Goal: Task Accomplishment & Management: Manage account settings

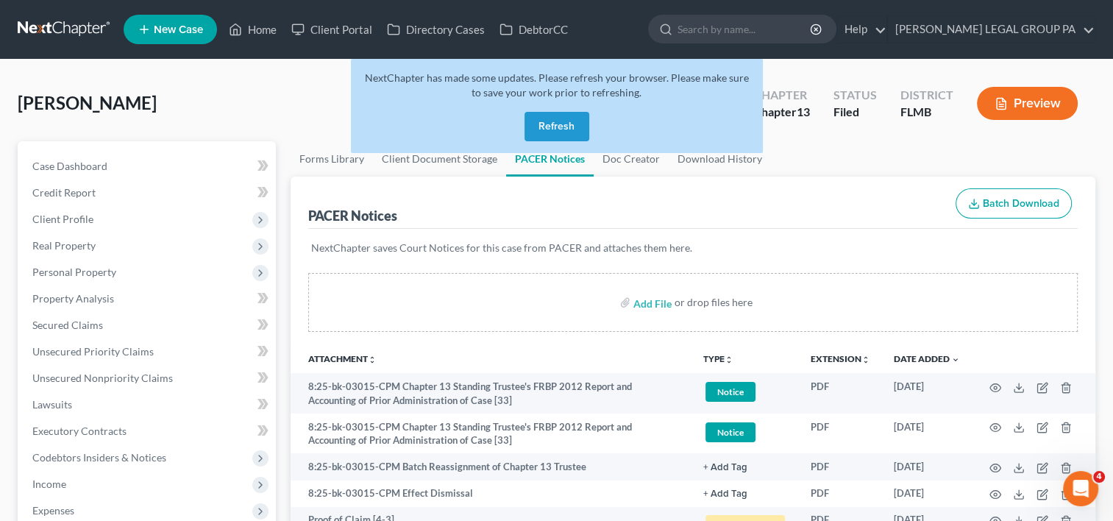
click at [54, 13] on nav "Home New Case Client Portal Directory Cases DebtorCC WELLER LEGAL GROUP PA kcas…" at bounding box center [556, 29] width 1113 height 59
click at [82, 30] on link at bounding box center [65, 29] width 94 height 26
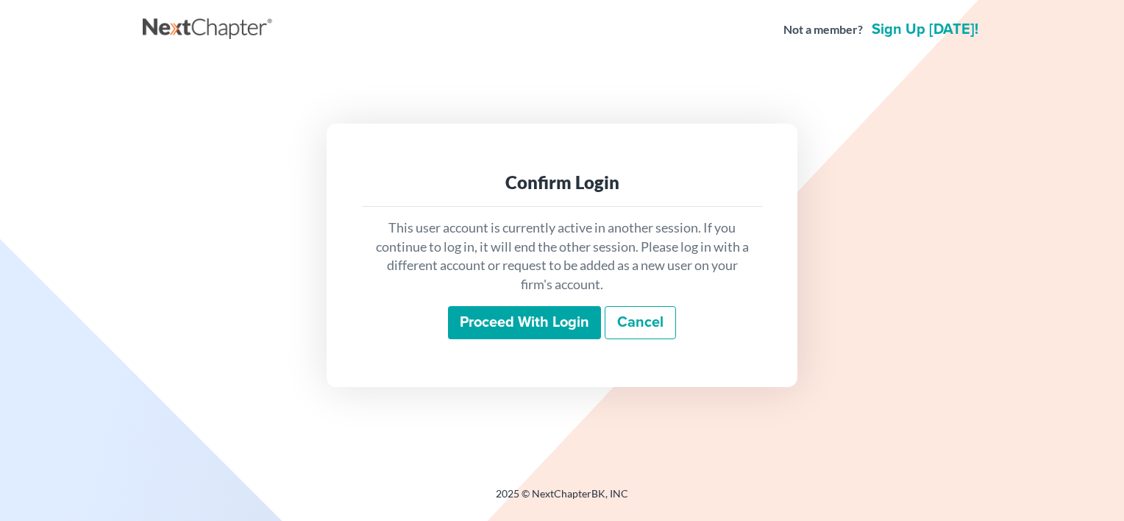
click at [531, 334] on input "Proceed with login" at bounding box center [524, 323] width 153 height 34
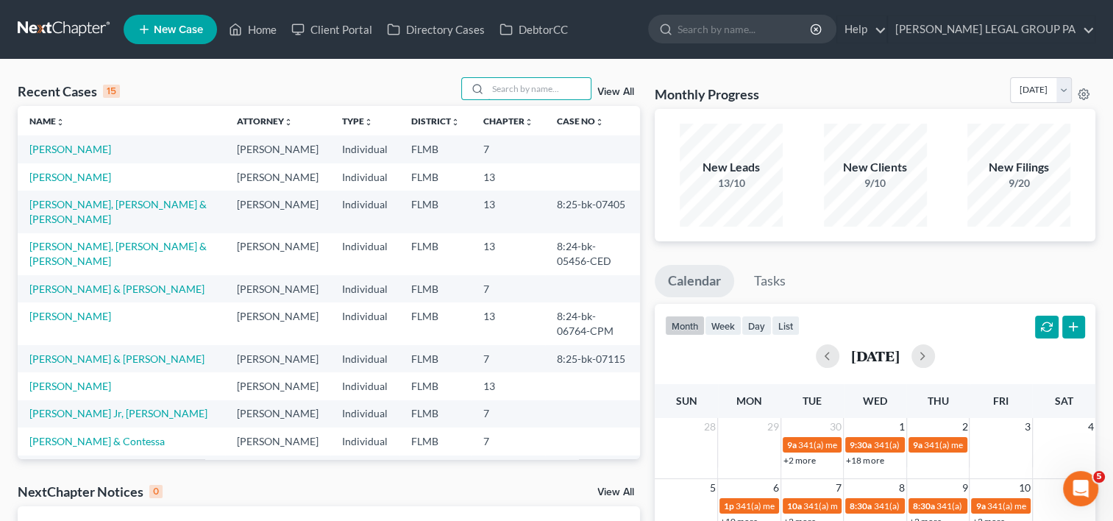
click at [494, 85] on input "search" at bounding box center [539, 88] width 103 height 21
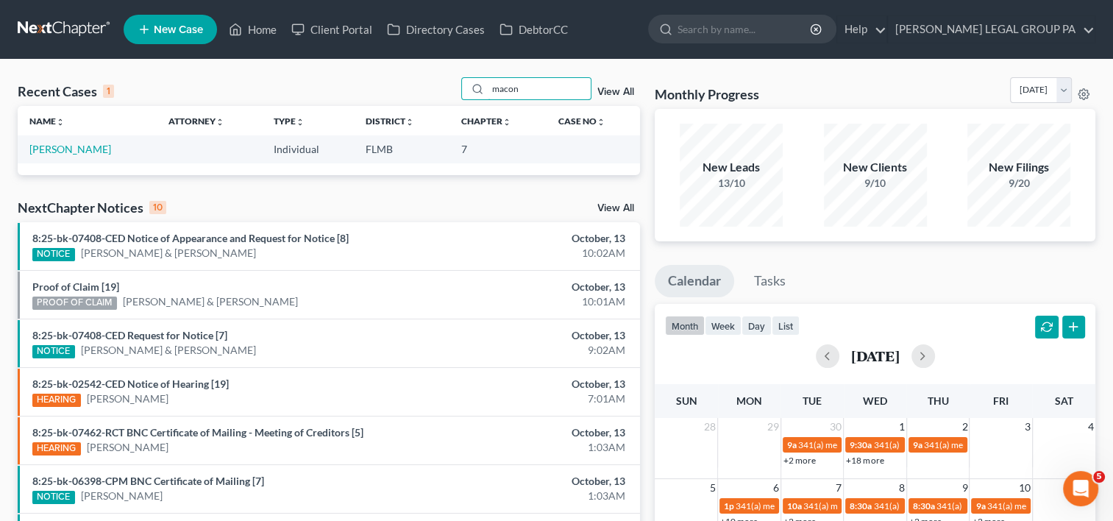
type input "macon"
click at [54, 146] on link "[PERSON_NAME]" at bounding box center [70, 149] width 82 height 13
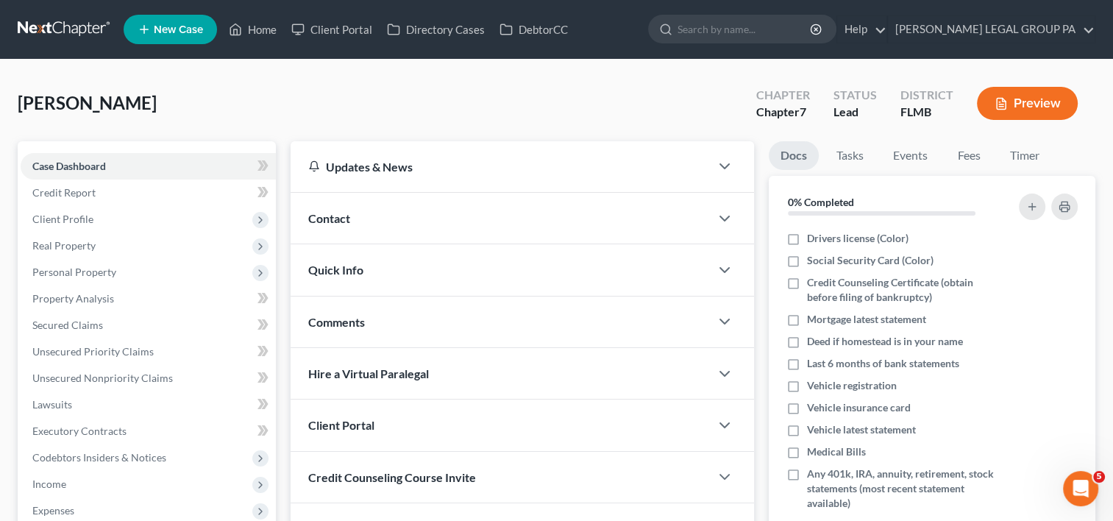
click at [96, 215] on span "Client Profile" at bounding box center [148, 219] width 255 height 26
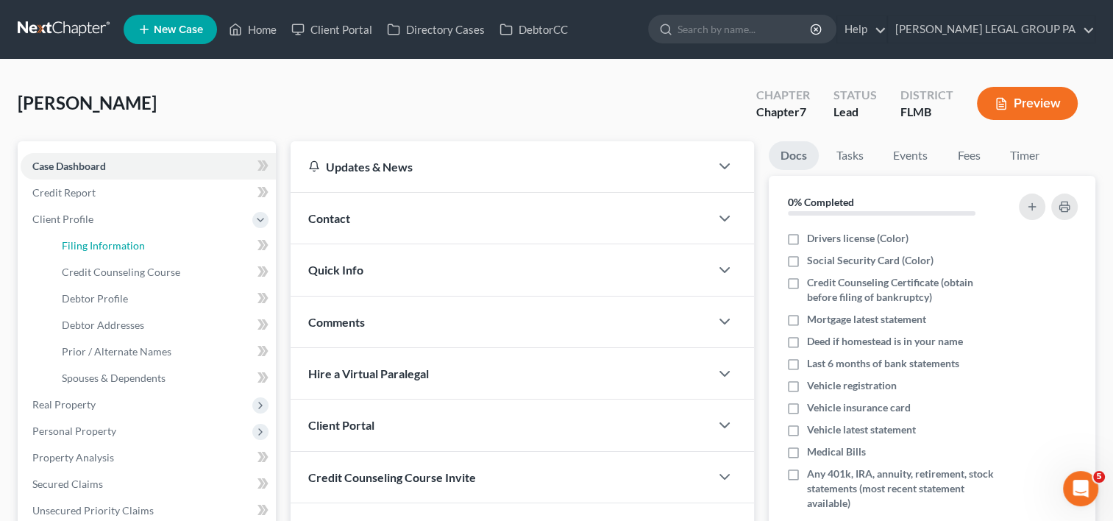
click at [93, 241] on span "Filing Information" at bounding box center [103, 245] width 83 height 13
select select "1"
select select "0"
select select "9"
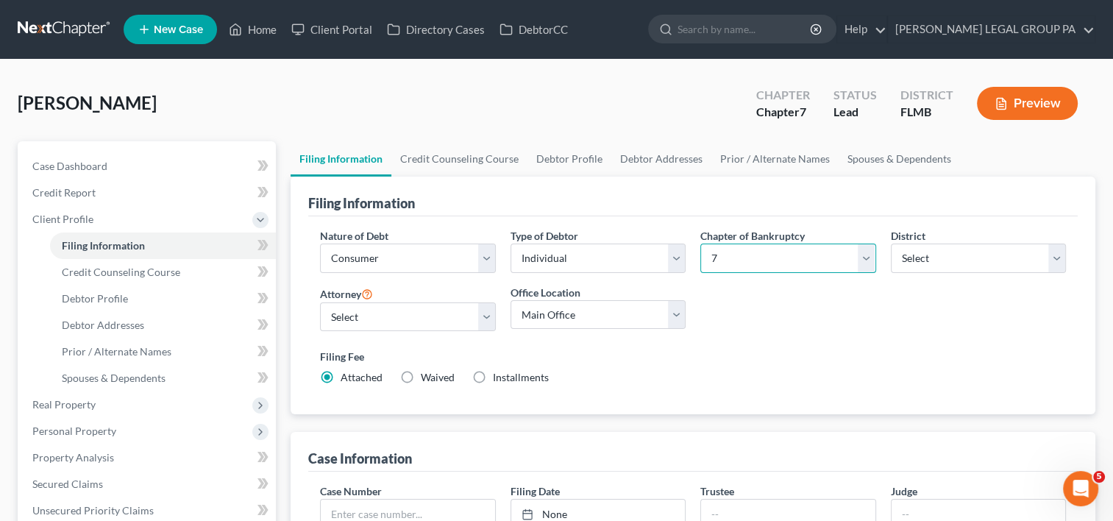
drag, startPoint x: 865, startPoint y: 256, endPoint x: 838, endPoint y: 272, distance: 32.3
click at [865, 256] on select "Select 7 11 12 13" at bounding box center [787, 257] width 175 height 29
select select "3"
click at [700, 243] on select "Select 7 11 12 13" at bounding box center [787, 257] width 175 height 29
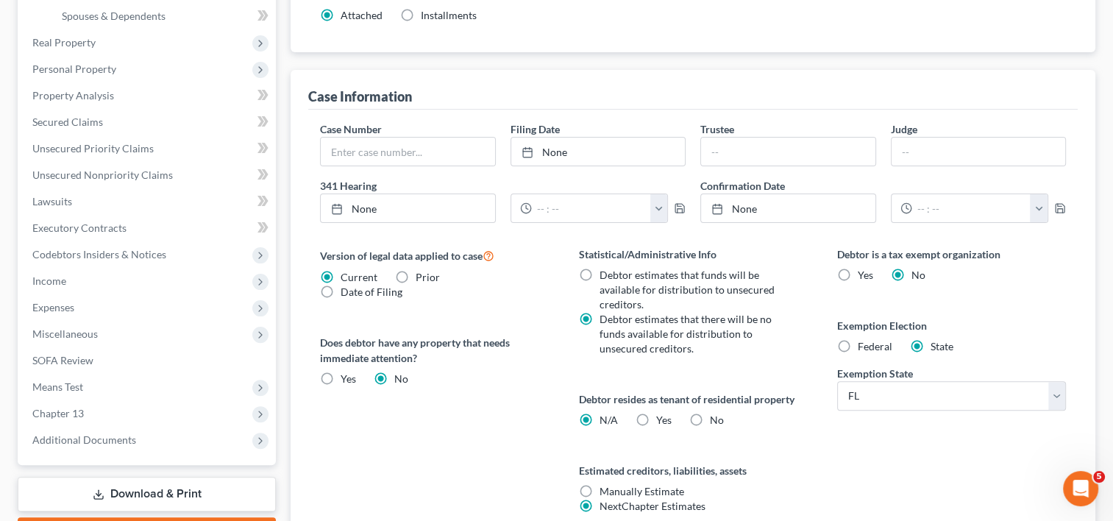
scroll to position [490, 0]
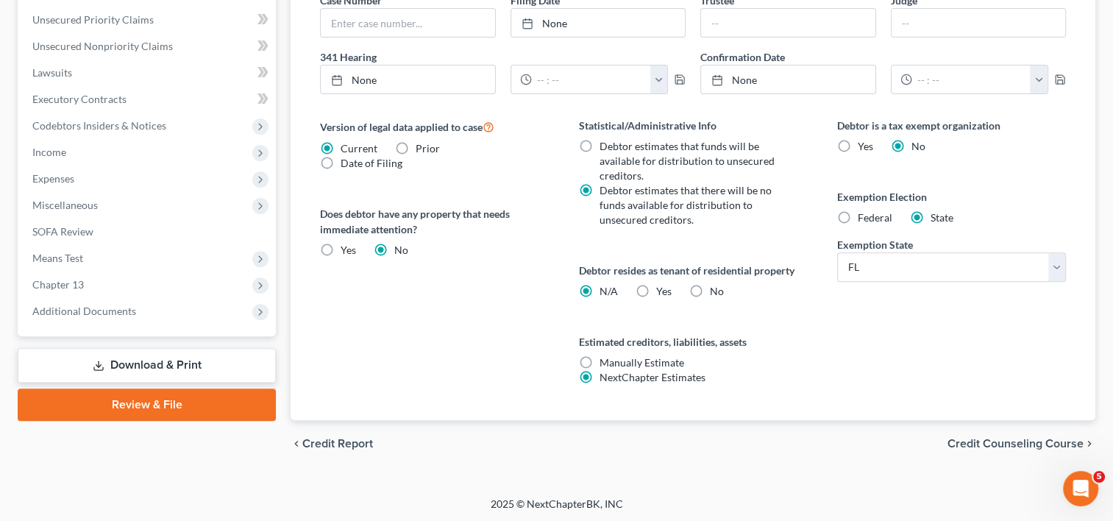
click at [110, 310] on span "Additional Documents" at bounding box center [84, 310] width 104 height 13
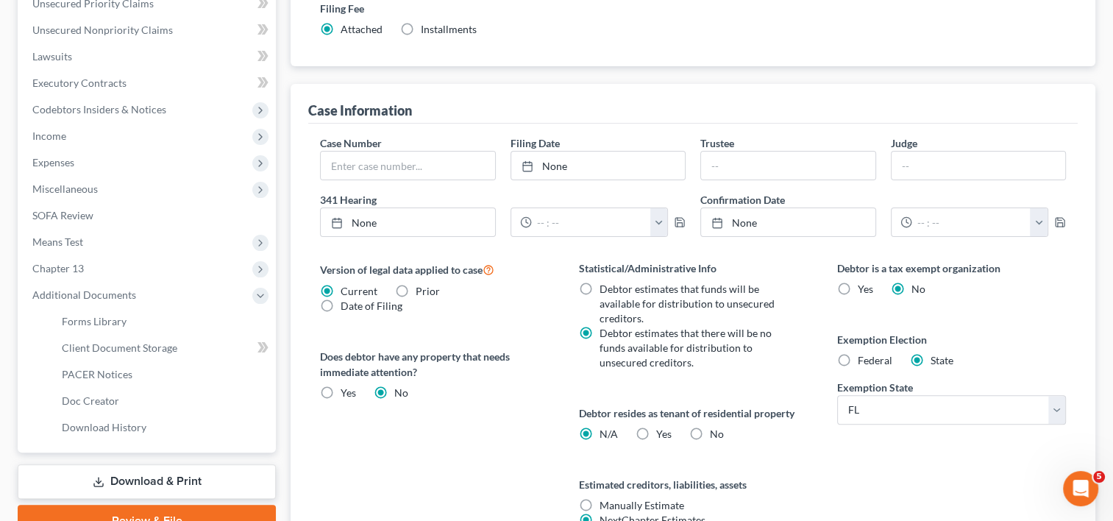
scroll to position [332, 0]
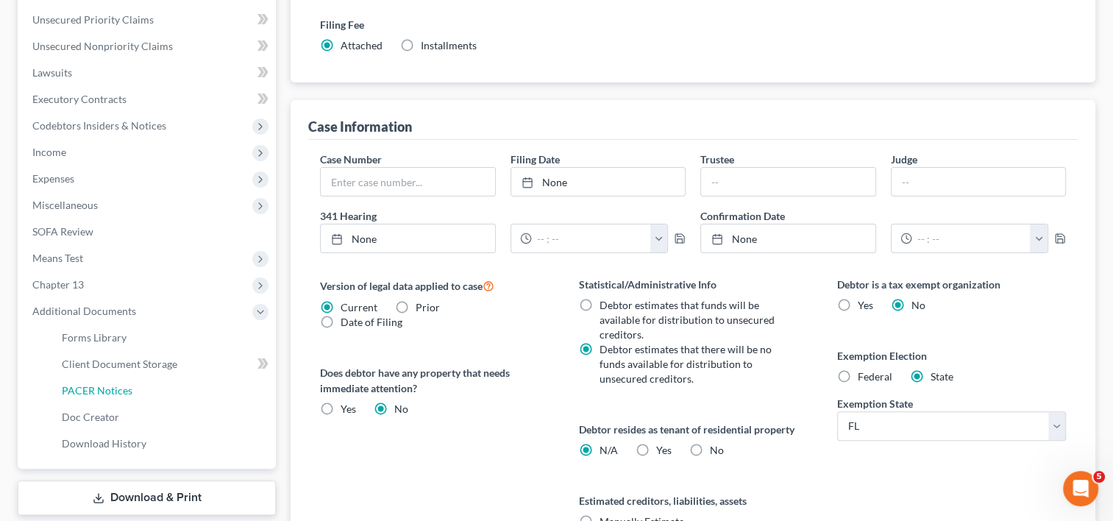
click at [150, 391] on link "PACER Notices" at bounding box center [163, 390] width 226 height 26
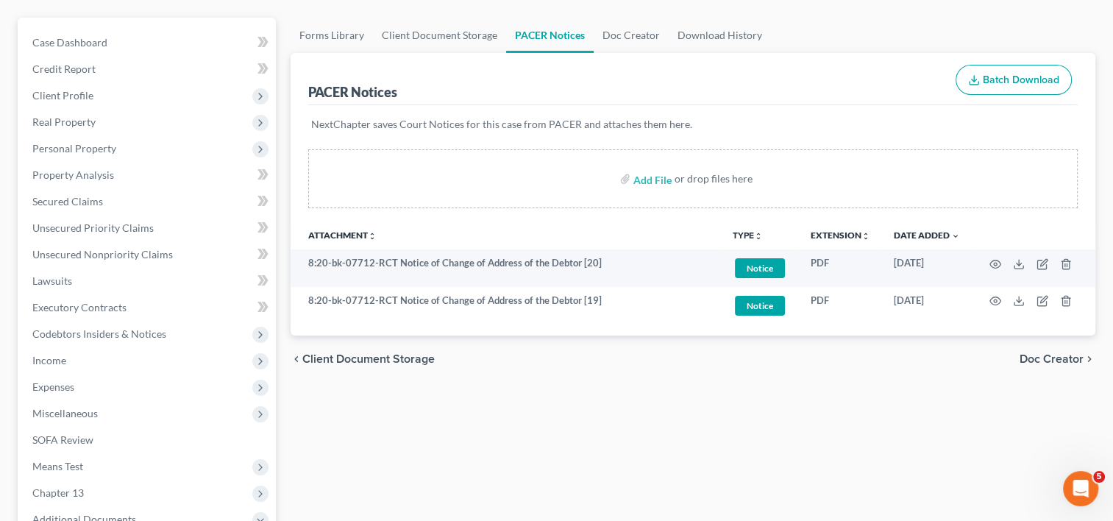
scroll to position [122, 0]
click at [996, 265] on circle "button" at bounding box center [994, 265] width 3 height 3
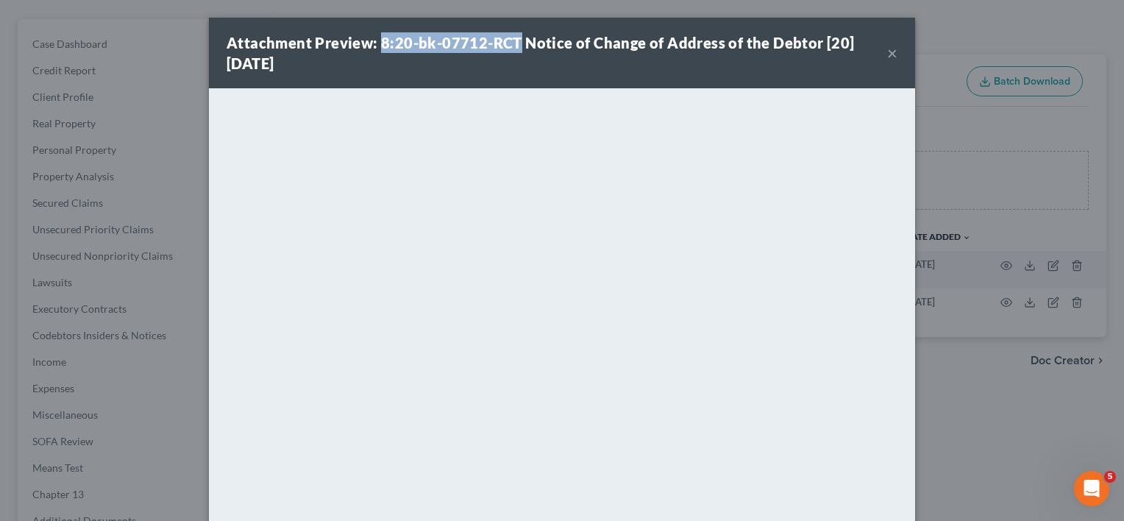
drag, startPoint x: 371, startPoint y: 43, endPoint x: 509, endPoint y: 44, distance: 137.5
click at [509, 44] on strong "Attachment Preview: 8:20-bk-07712-RCT Notice of Change of Address of the Debtor…" at bounding box center [540, 53] width 628 height 38
copy strong "8:20-bk-07712-RCT"
click at [877, 57] on div "Attachment Preview: 8:20-bk-07712-RCT Notice of Change of Address of the Debtor…" at bounding box center [556, 52] width 660 height 41
click at [887, 57] on button "×" at bounding box center [892, 53] width 10 height 18
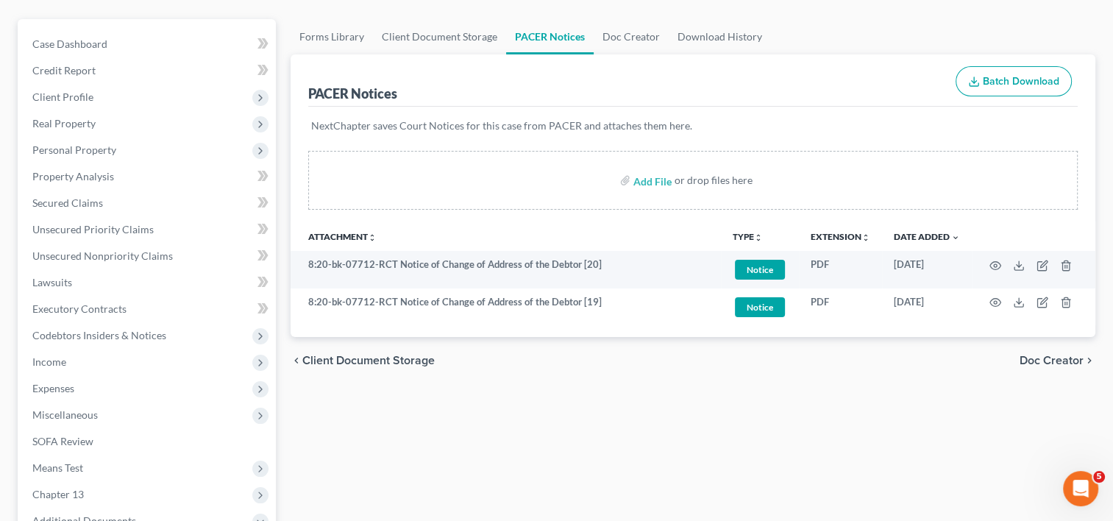
click at [100, 88] on span "Client Profile" at bounding box center [148, 97] width 255 height 26
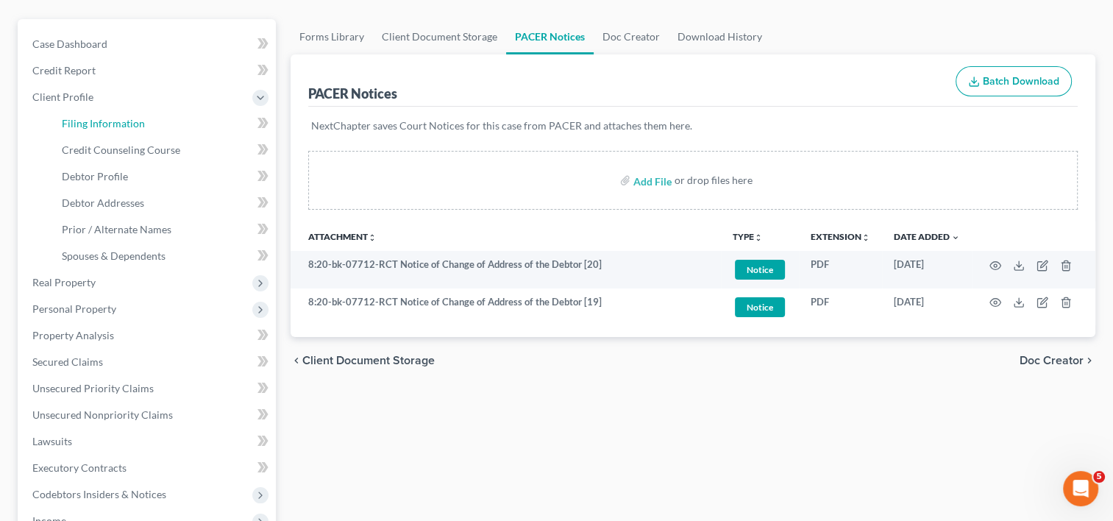
click at [105, 122] on span "Filing Information" at bounding box center [103, 123] width 83 height 13
select select "1"
select select "0"
select select "3"
select select "15"
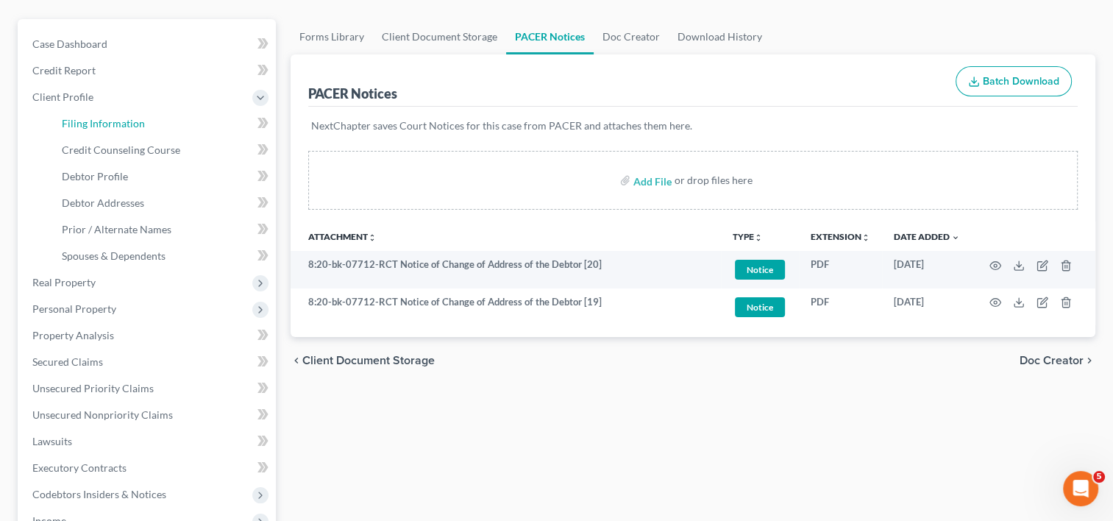
select select "9"
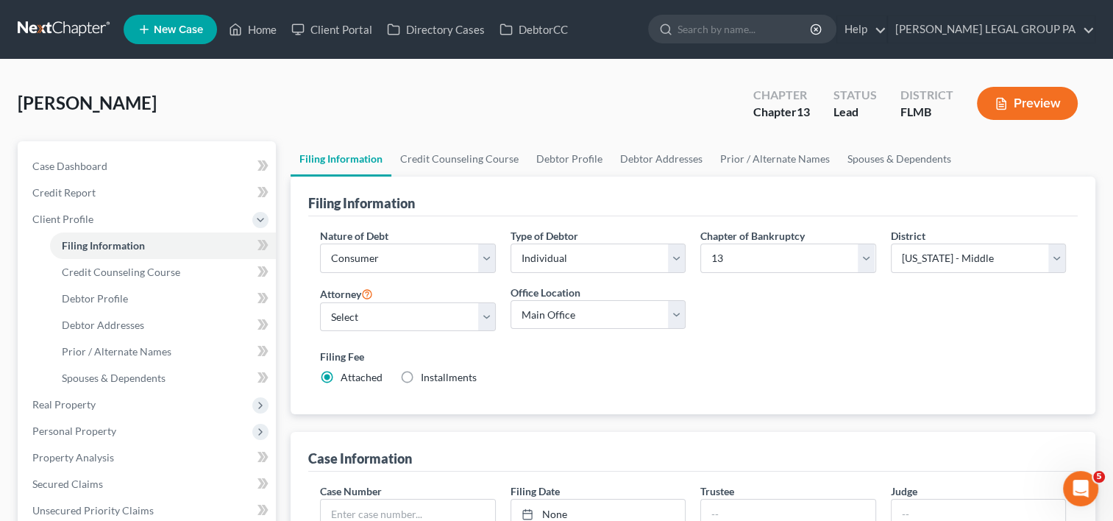
scroll to position [445, 0]
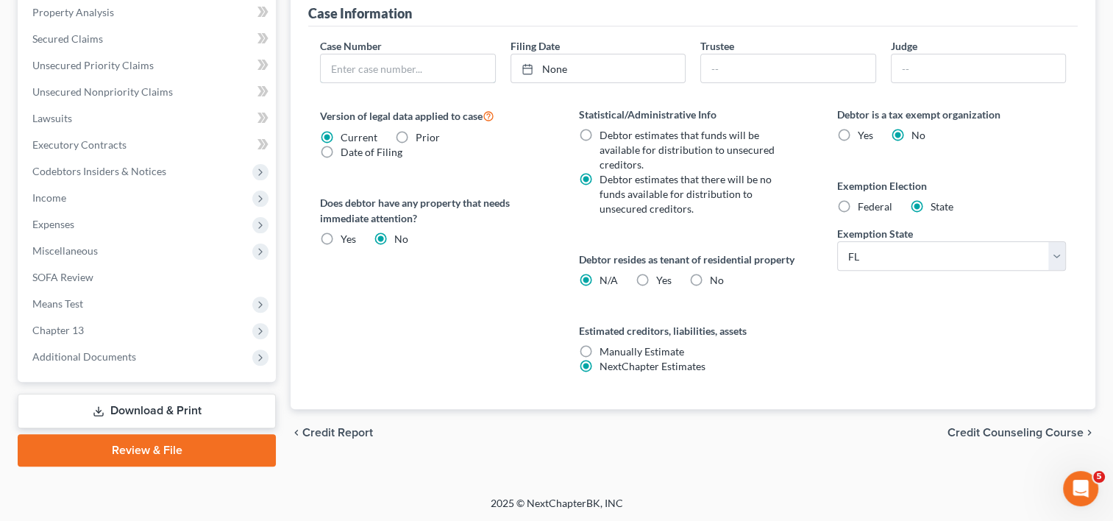
click at [412, 65] on input "text" at bounding box center [408, 68] width 174 height 28
paste input "8:20-bk-07712-RCT"
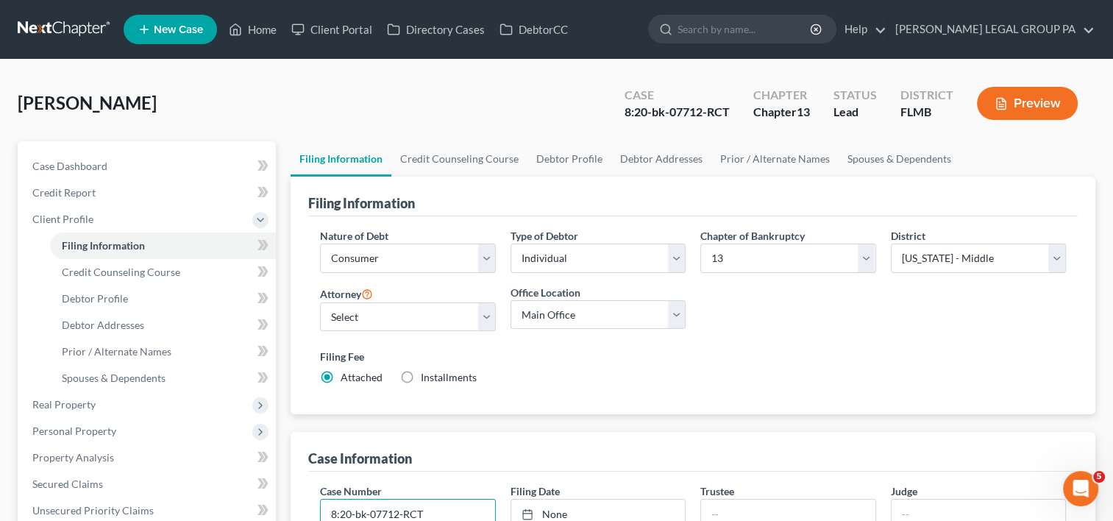
type input "8:20-bk-07712-RCT"
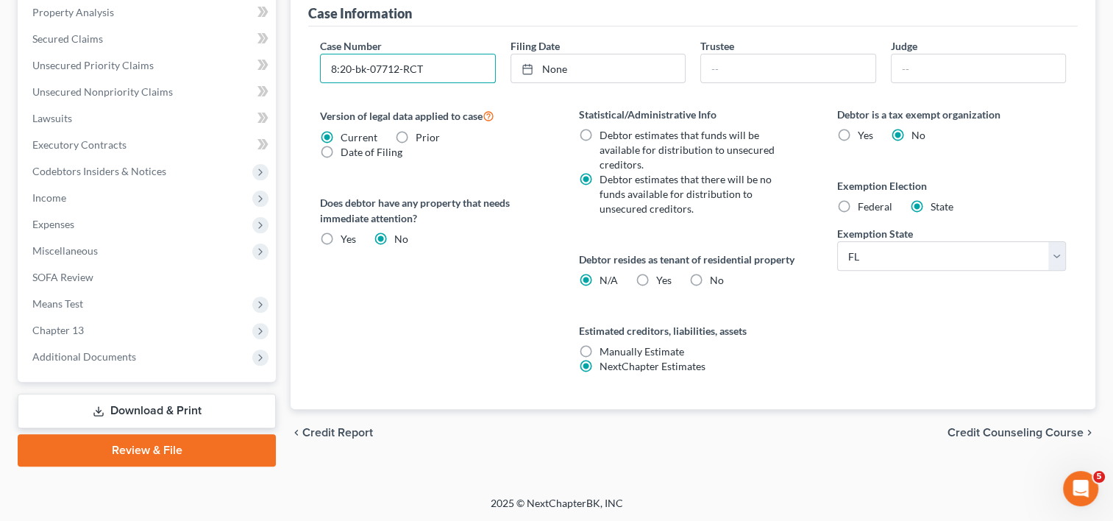
click at [165, 341] on span "Chapter 13" at bounding box center [148, 330] width 255 height 26
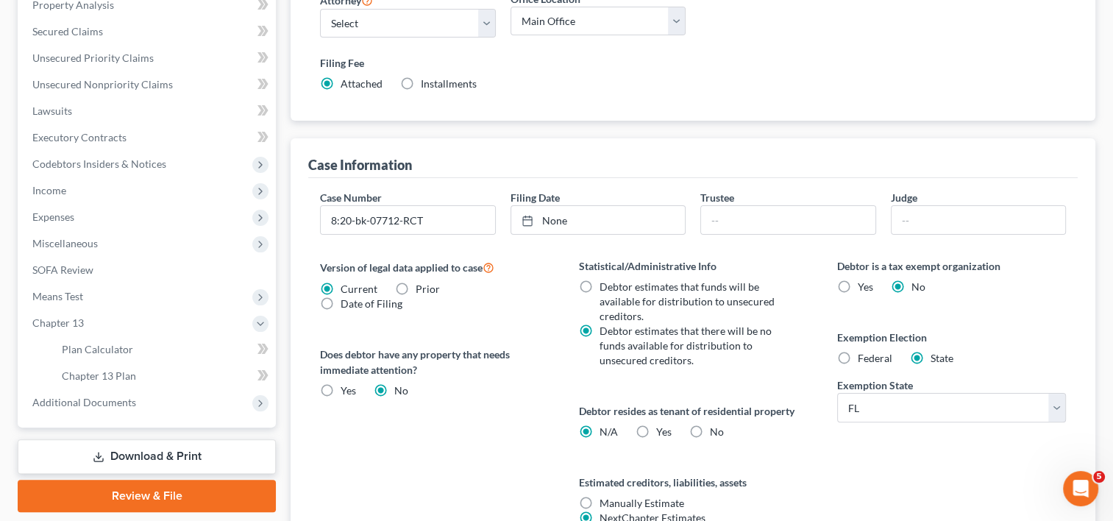
scroll to position [286, 0]
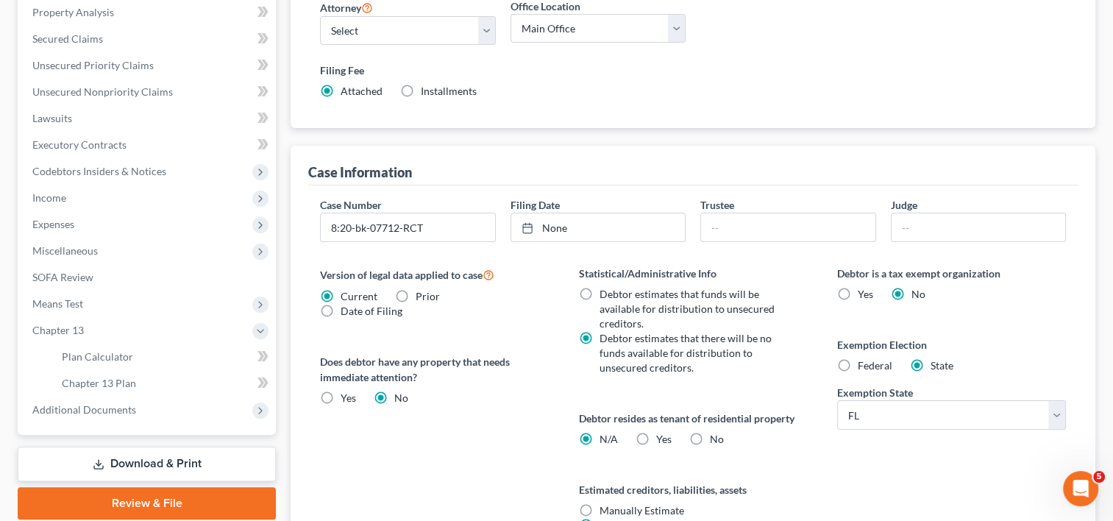
click at [152, 411] on span "Additional Documents" at bounding box center [148, 409] width 255 height 26
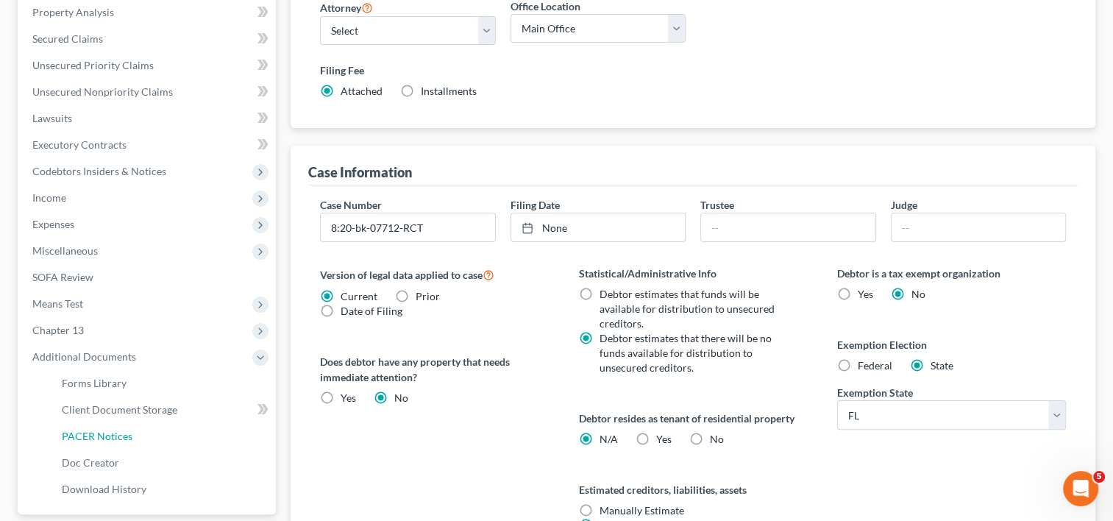
click at [163, 439] on link "PACER Notices" at bounding box center [163, 436] width 226 height 26
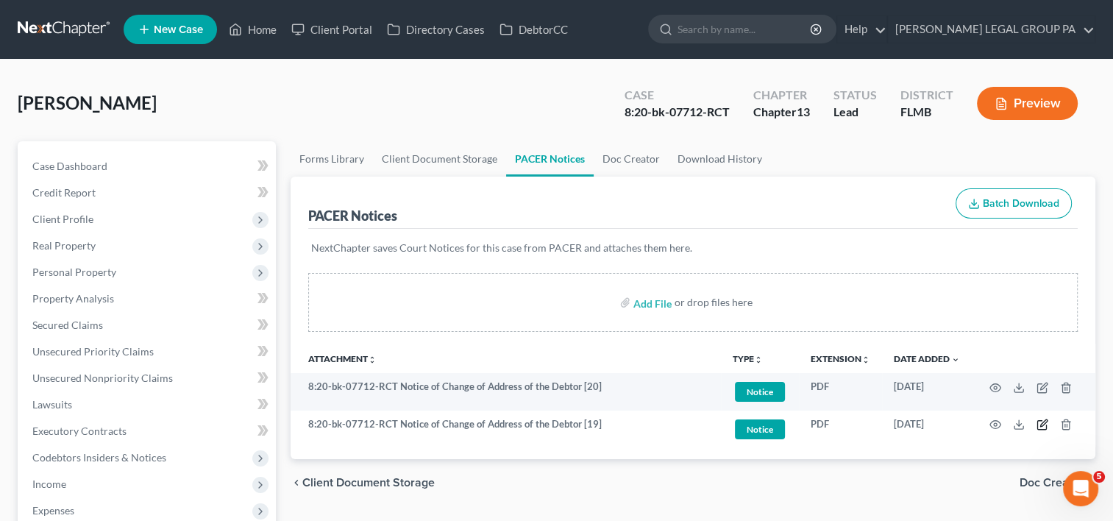
click at [1037, 424] on icon "button" at bounding box center [1041, 425] width 9 height 9
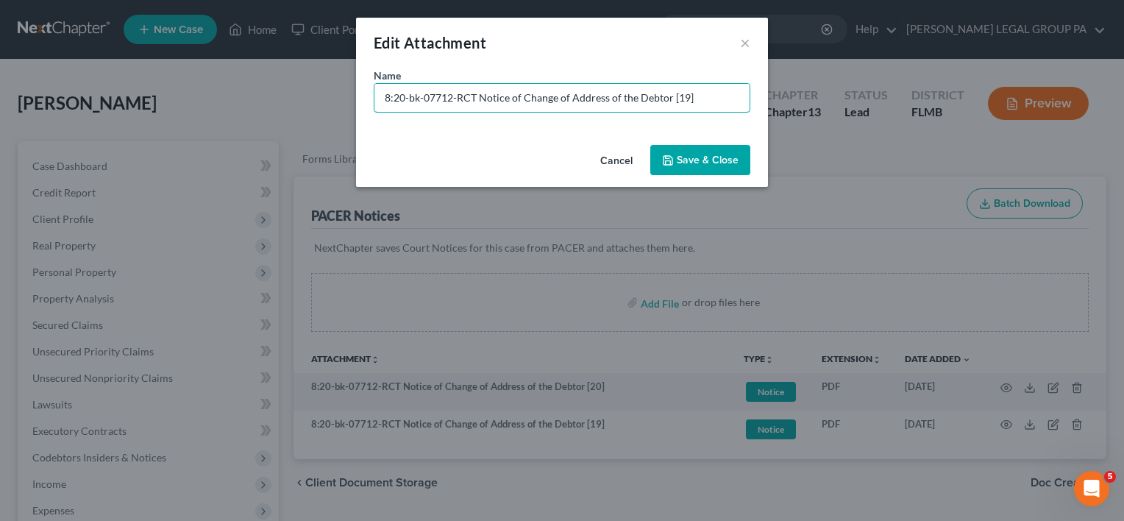
drag, startPoint x: 475, startPoint y: 100, endPoint x: 244, endPoint y: 74, distance: 232.3
click at [246, 74] on div "Edit Attachment × Name * 8:20-bk-07712-RCT Notice of Change of Address of the D…" at bounding box center [562, 260] width 1124 height 521
type input "[19] Notice of Change of Address of the Debtor"
click at [717, 151] on button "Save & Close" at bounding box center [700, 160] width 100 height 31
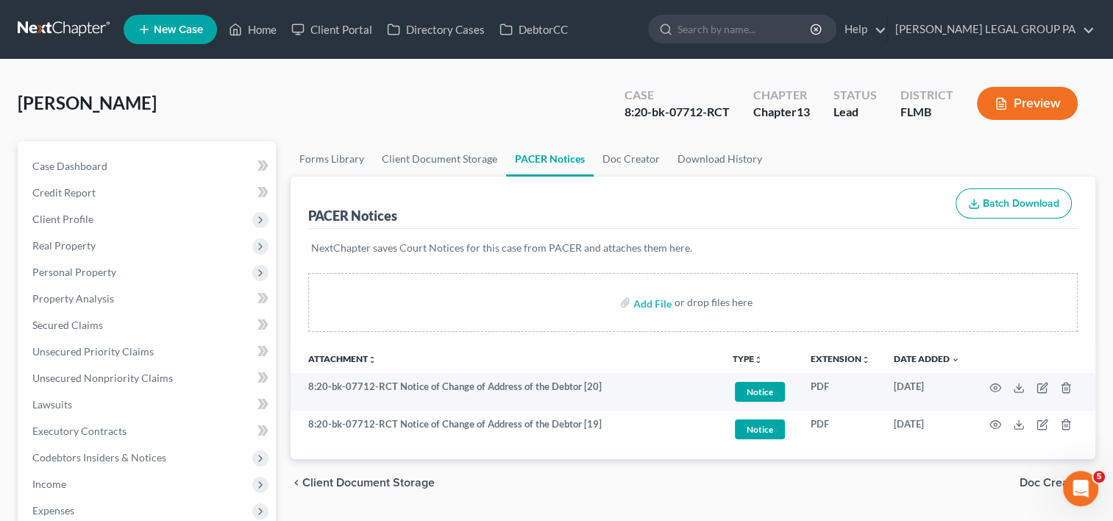
click at [1035, 385] on td at bounding box center [1033, 392] width 124 height 38
click at [1037, 386] on icon "button" at bounding box center [1041, 387] width 9 height 9
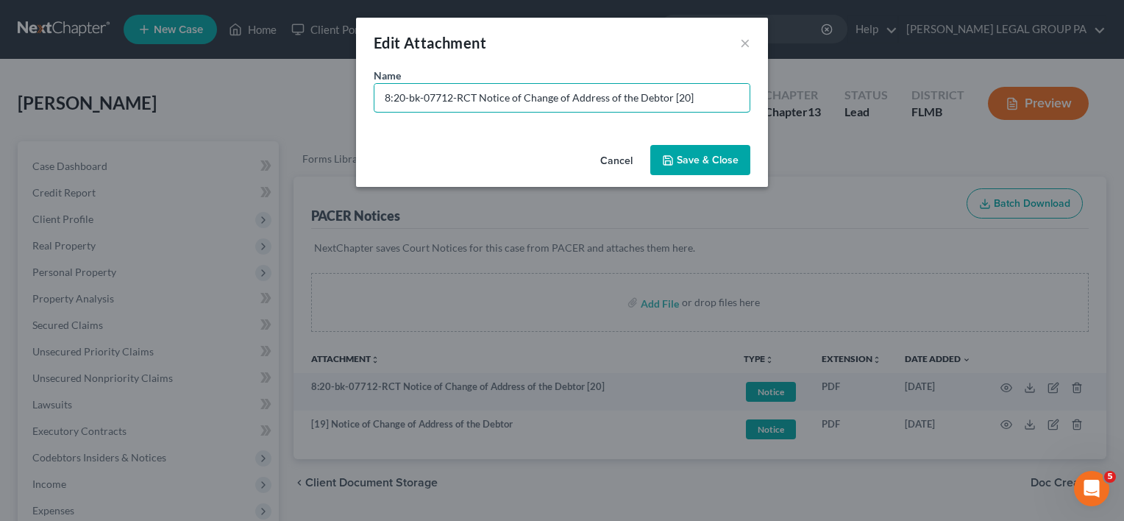
drag, startPoint x: 476, startPoint y: 96, endPoint x: 50, endPoint y: 76, distance: 427.0
click at [56, 76] on div "Edit Attachment × Name * 8:20-bk-07712-RCT Notice of Change of Address of the D…" at bounding box center [562, 260] width 1124 height 521
type input "[20] Notice of Change of Address of the Debtor"
click at [715, 140] on div "Cancel Save & Close" at bounding box center [562, 163] width 412 height 49
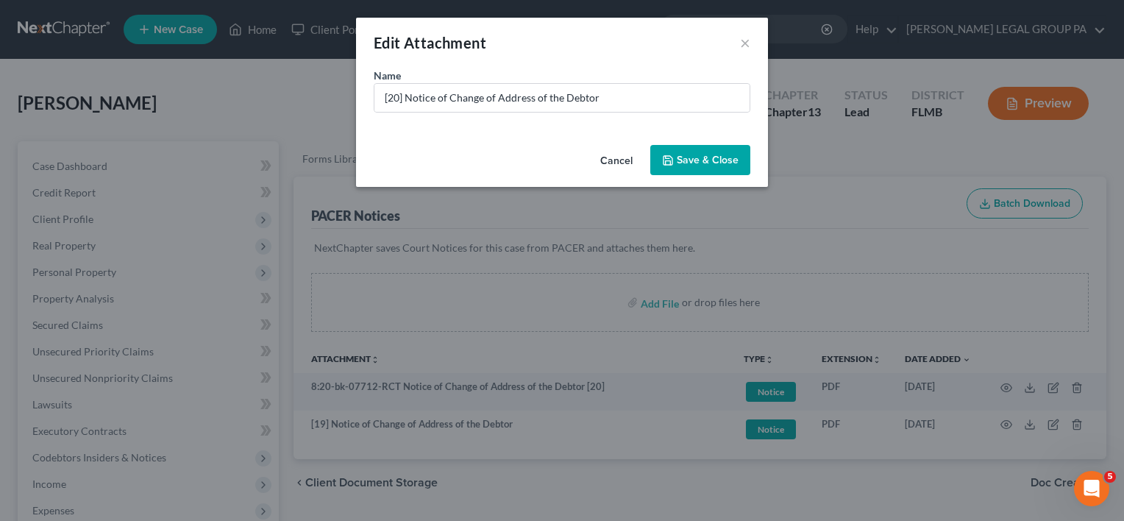
click at [700, 162] on span "Save & Close" at bounding box center [707, 160] width 62 height 13
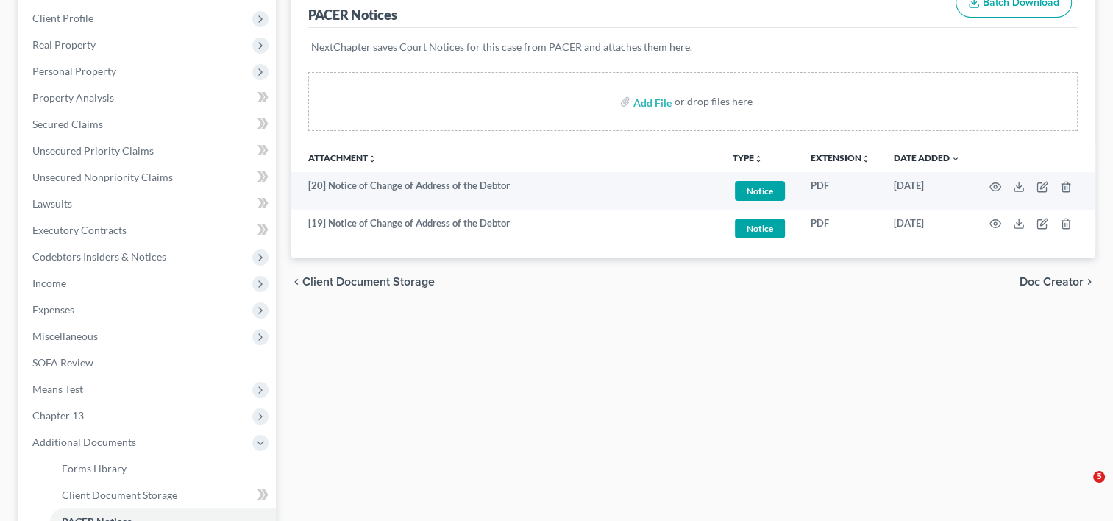
scroll to position [122, 0]
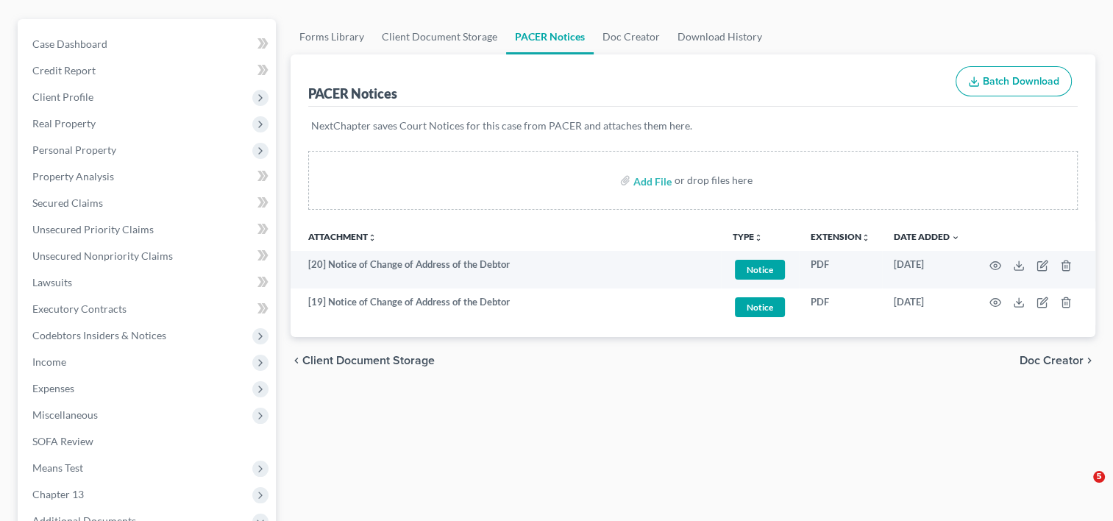
click at [138, 96] on span "Client Profile" at bounding box center [148, 97] width 255 height 26
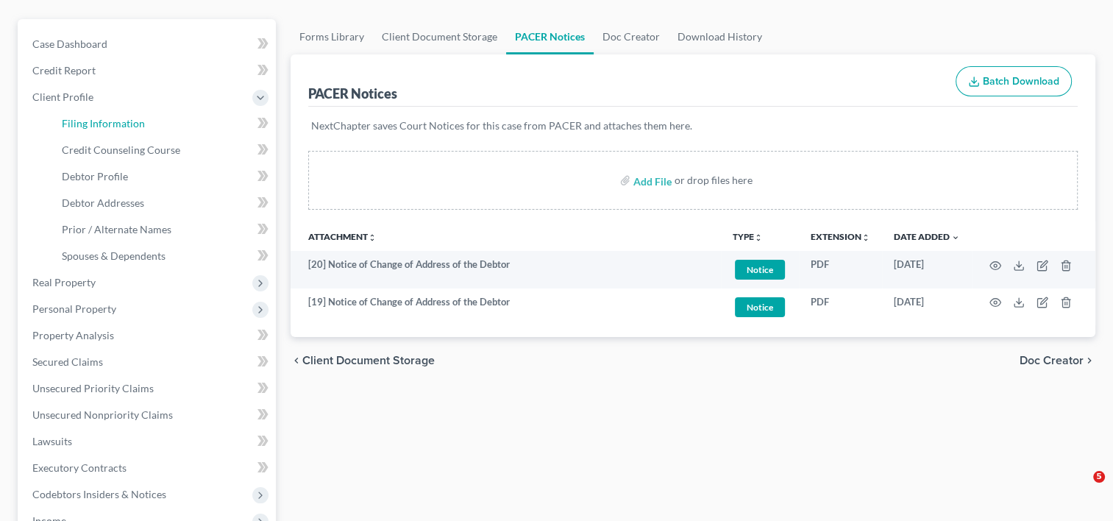
click at [132, 126] on span "Filing Information" at bounding box center [103, 123] width 83 height 13
select select "1"
select select "0"
select select "3"
select select "9"
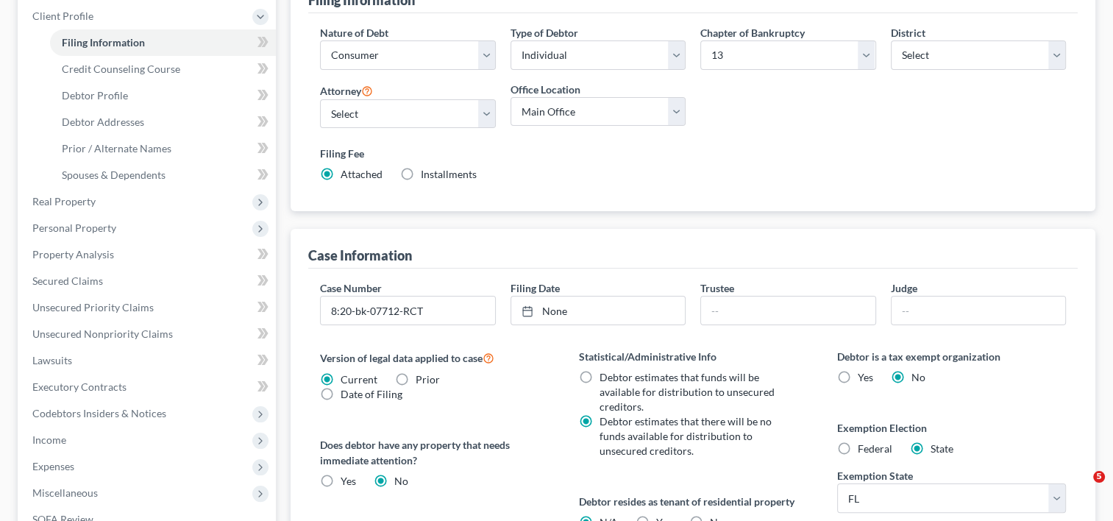
scroll to position [245, 0]
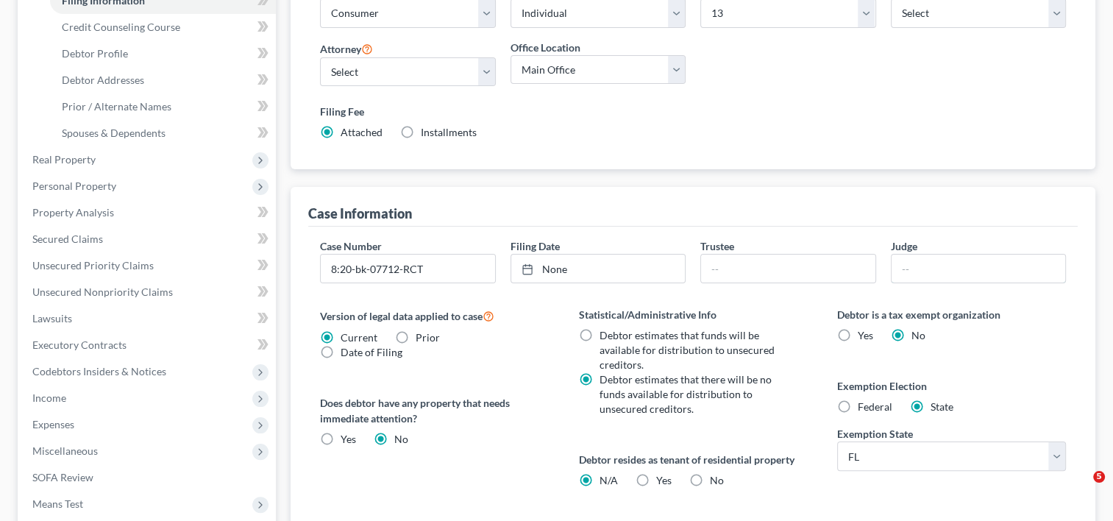
click at [931, 276] on input "text" at bounding box center [978, 268] width 174 height 28
type input "Roberta Colton"
click at [817, 276] on input "text" at bounding box center [788, 268] width 174 height 28
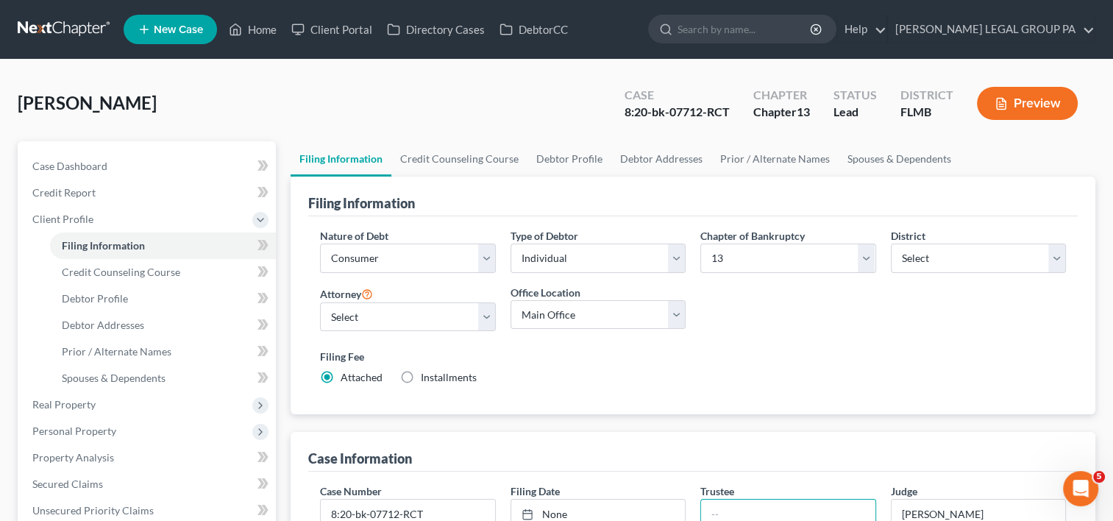
scroll to position [0, 0]
drag, startPoint x: 76, startPoint y: 35, endPoint x: 99, endPoint y: 42, distance: 23.7
click at [76, 35] on link at bounding box center [65, 29] width 94 height 26
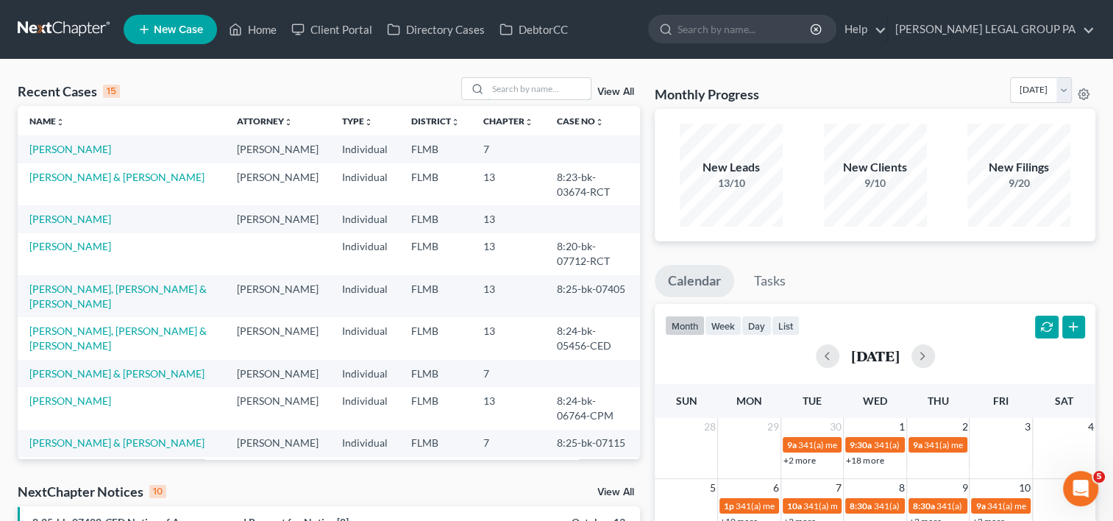
click at [535, 91] on input "search" at bounding box center [539, 88] width 103 height 21
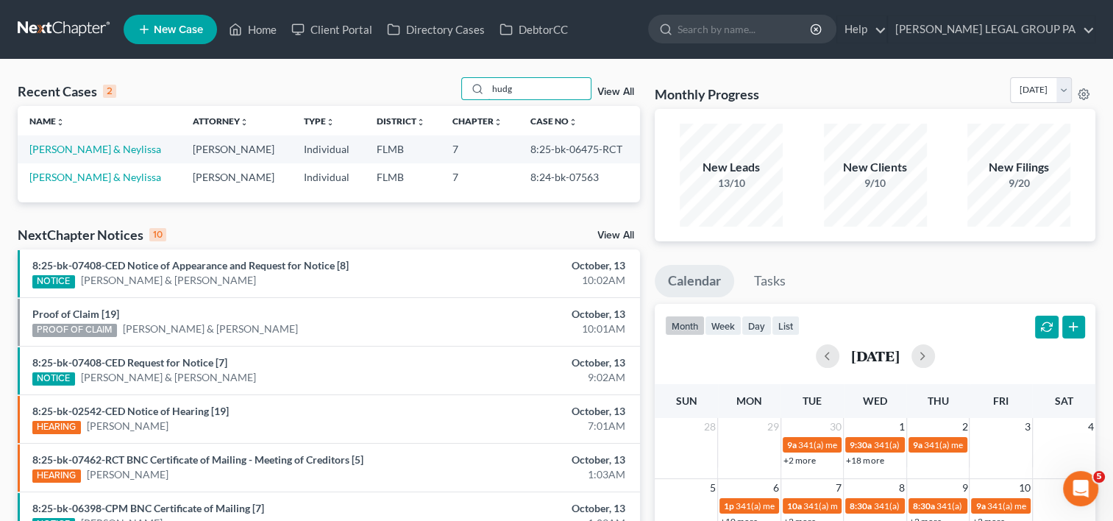
type input "hudg"
click at [118, 146] on link "[PERSON_NAME] & Neylissa" at bounding box center [95, 149] width 132 height 13
